Goal: Task Accomplishment & Management: Manage account settings

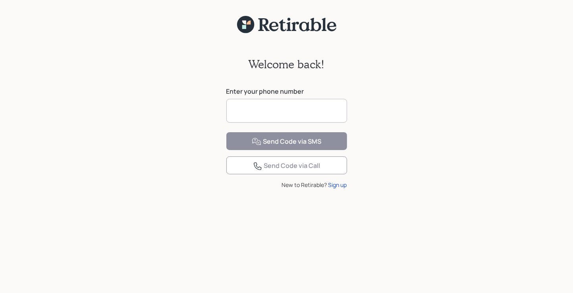
click at [238, 110] on input at bounding box center [286, 111] width 121 height 24
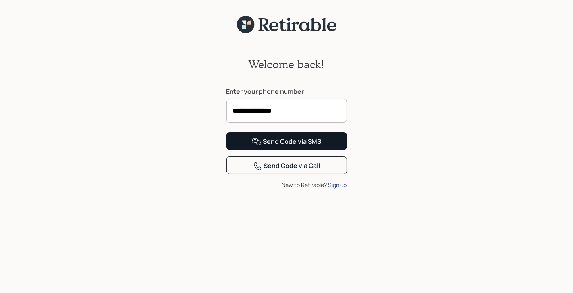
type input "**********"
click at [293, 146] on div "Send Code via SMS" at bounding box center [286, 142] width 69 height 10
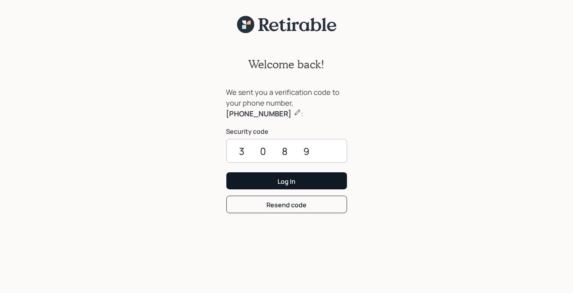
type input "3089"
click at [300, 181] on button "Log In" at bounding box center [286, 180] width 121 height 17
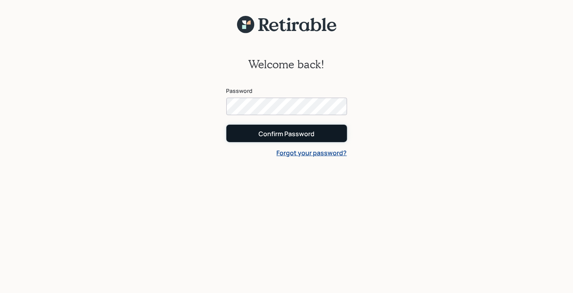
click at [283, 136] on div "Confirm Password" at bounding box center [286, 133] width 56 height 9
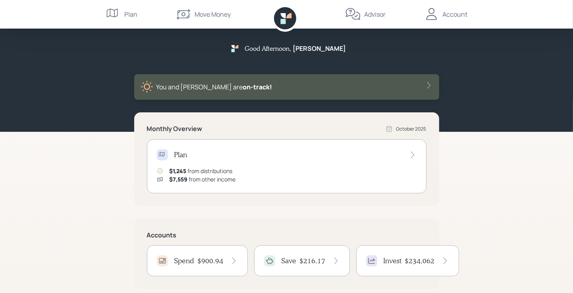
click at [217, 259] on h4 "$900.94" at bounding box center [211, 260] width 26 height 9
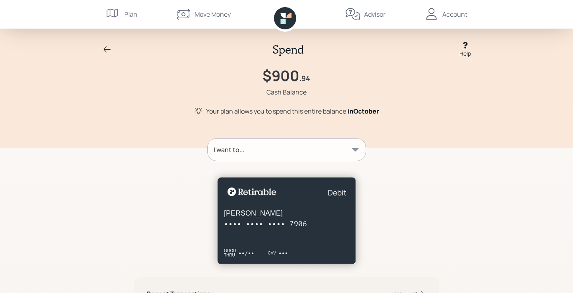
click at [356, 148] on icon at bounding box center [355, 150] width 7 height 4
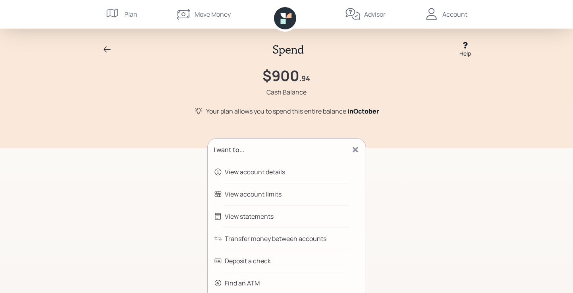
click at [285, 238] on div "Transfer money between accounts" at bounding box center [276, 239] width 102 height 10
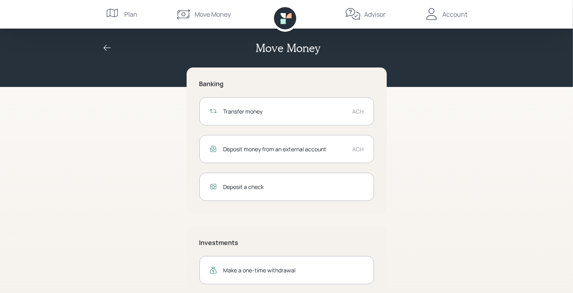
click at [285, 114] on div "Transfer money" at bounding box center [284, 111] width 123 height 8
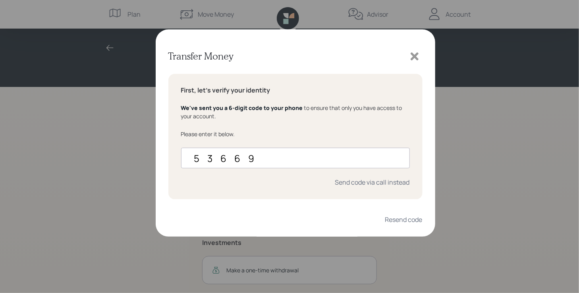
type input "536697"
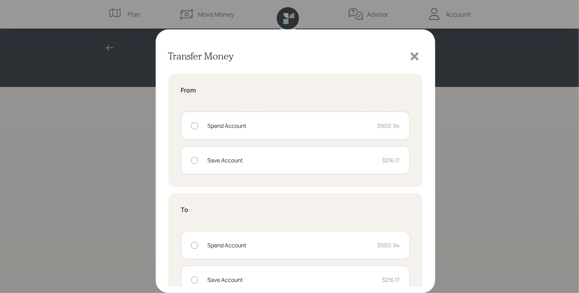
click at [194, 125] on div at bounding box center [194, 125] width 7 height 7
radio input "true"
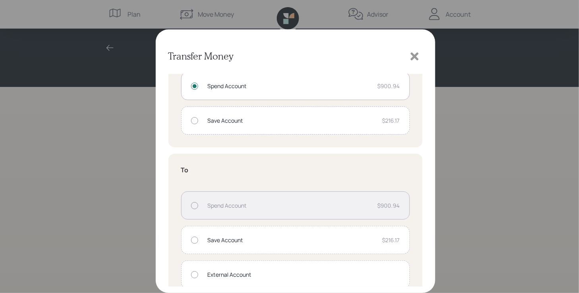
scroll to position [53, 0]
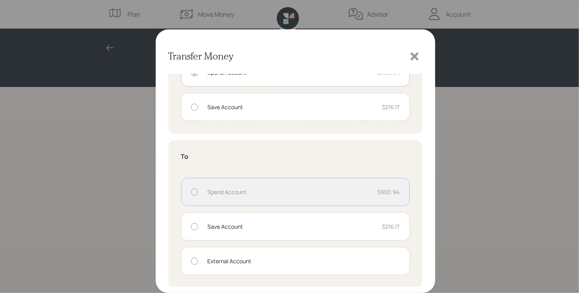
click at [193, 260] on div at bounding box center [194, 261] width 7 height 7
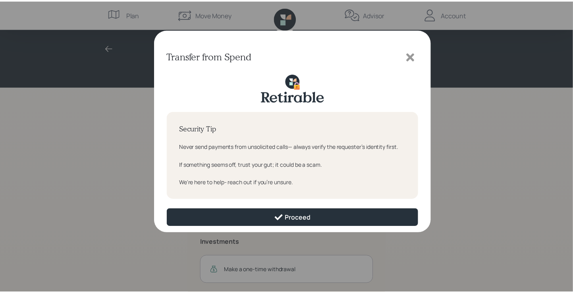
scroll to position [0, 0]
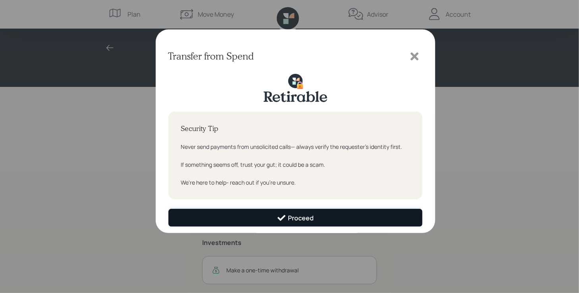
click at [298, 218] on div "Proceed" at bounding box center [295, 218] width 37 height 10
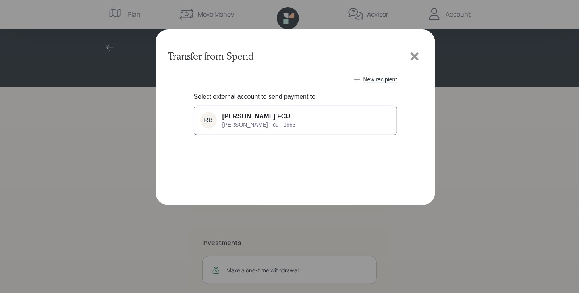
click at [266, 119] on span "[PERSON_NAME] FCU" at bounding box center [256, 116] width 68 height 7
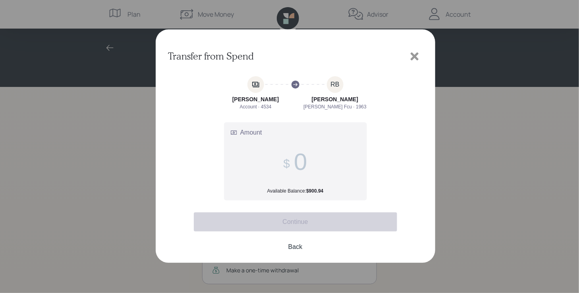
click at [297, 160] on input "Amount Available Balance: $900.94" at bounding box center [300, 161] width 13 height 27
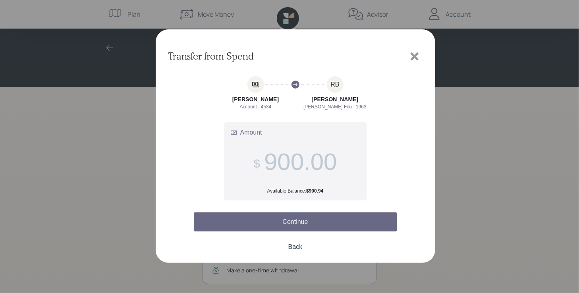
type input "900.00"
click at [306, 221] on button "Continue" at bounding box center [295, 221] width 203 height 19
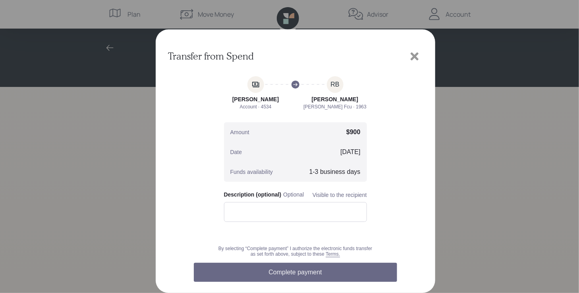
click at [299, 274] on button "Complete payment" at bounding box center [295, 272] width 203 height 19
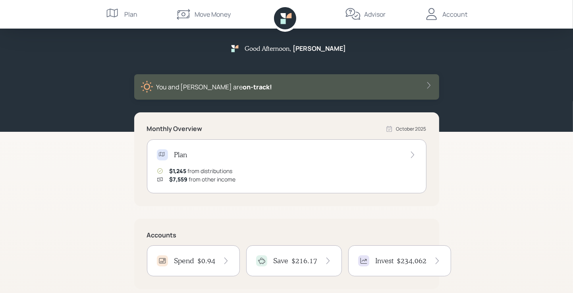
click at [451, 13] on div "Account" at bounding box center [455, 15] width 25 height 10
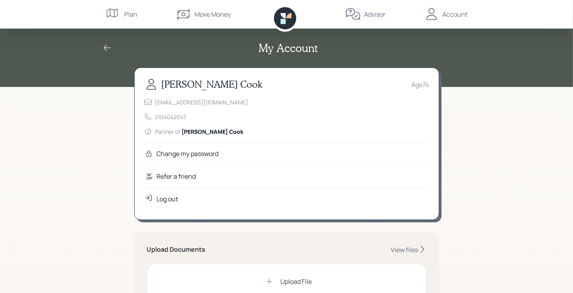
click at [168, 197] on div "Log out" at bounding box center [167, 199] width 21 height 10
